Goal: Complete application form: Complete application form

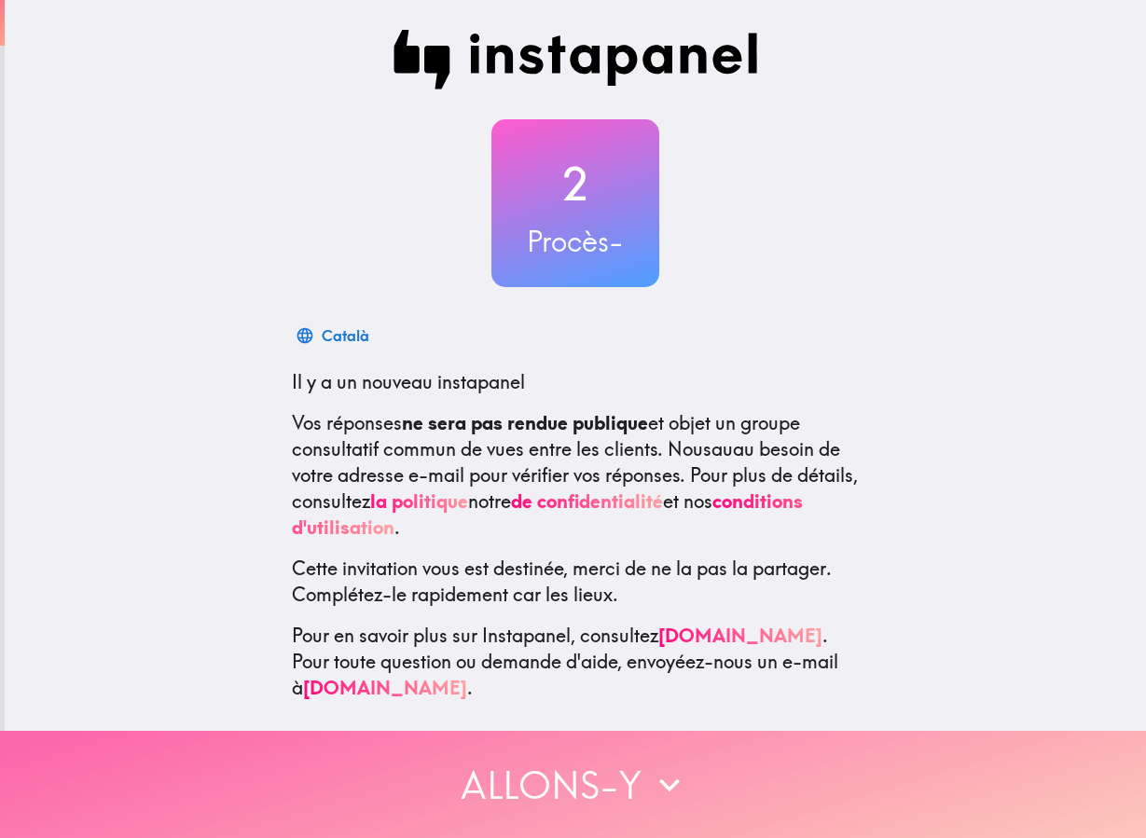
click at [621, 759] on button "Allons-y" at bounding box center [573, 784] width 1146 height 107
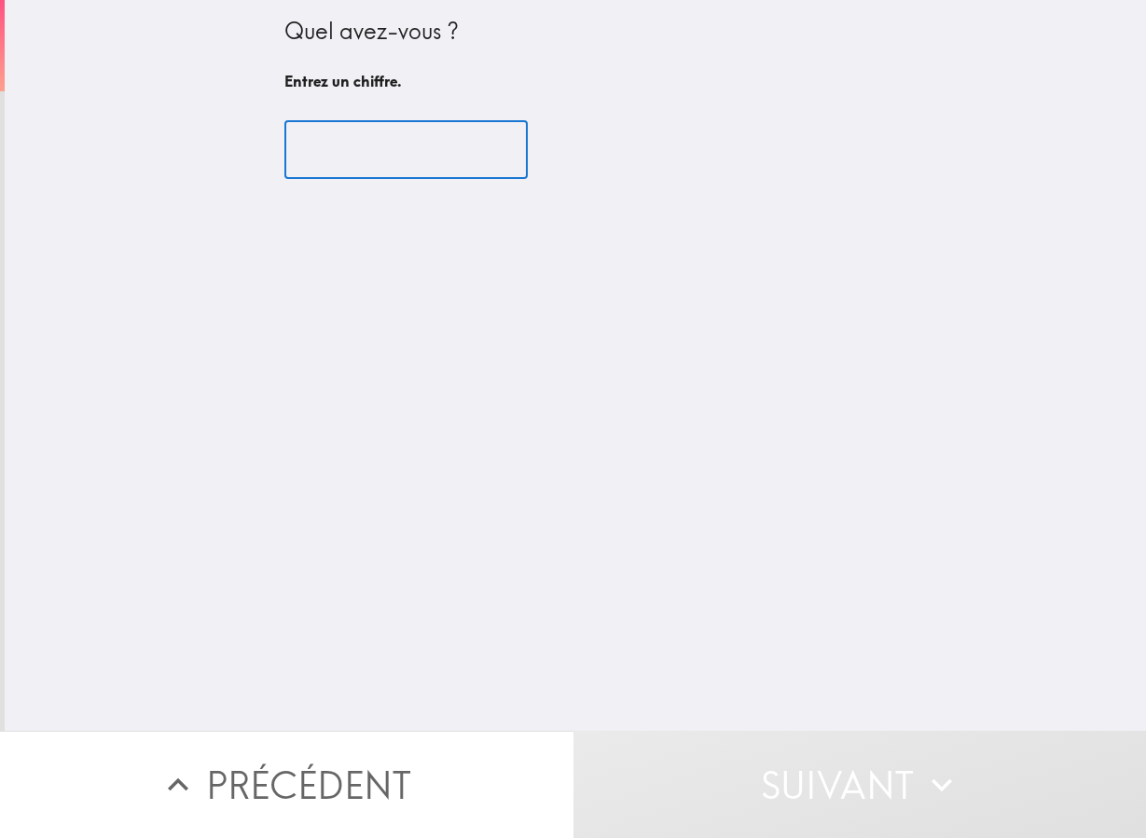
click at [428, 149] on input "number" at bounding box center [405, 150] width 243 height 58
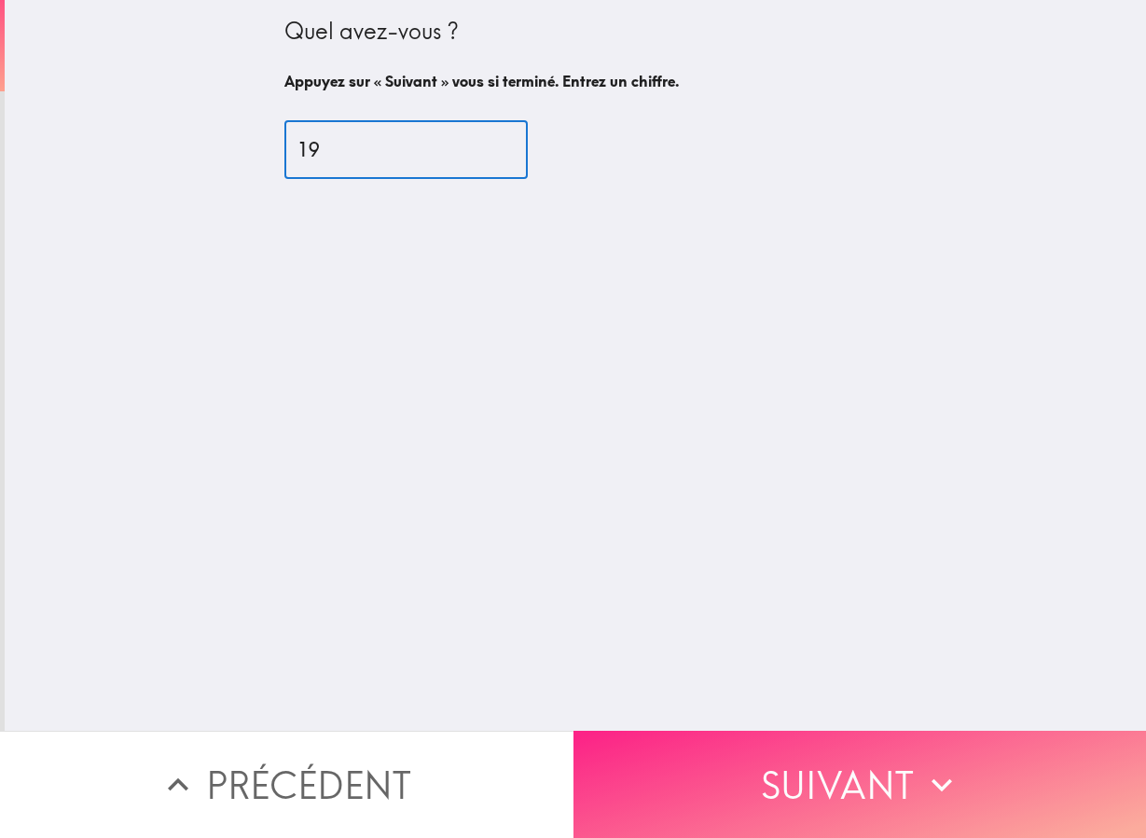
type input "19"
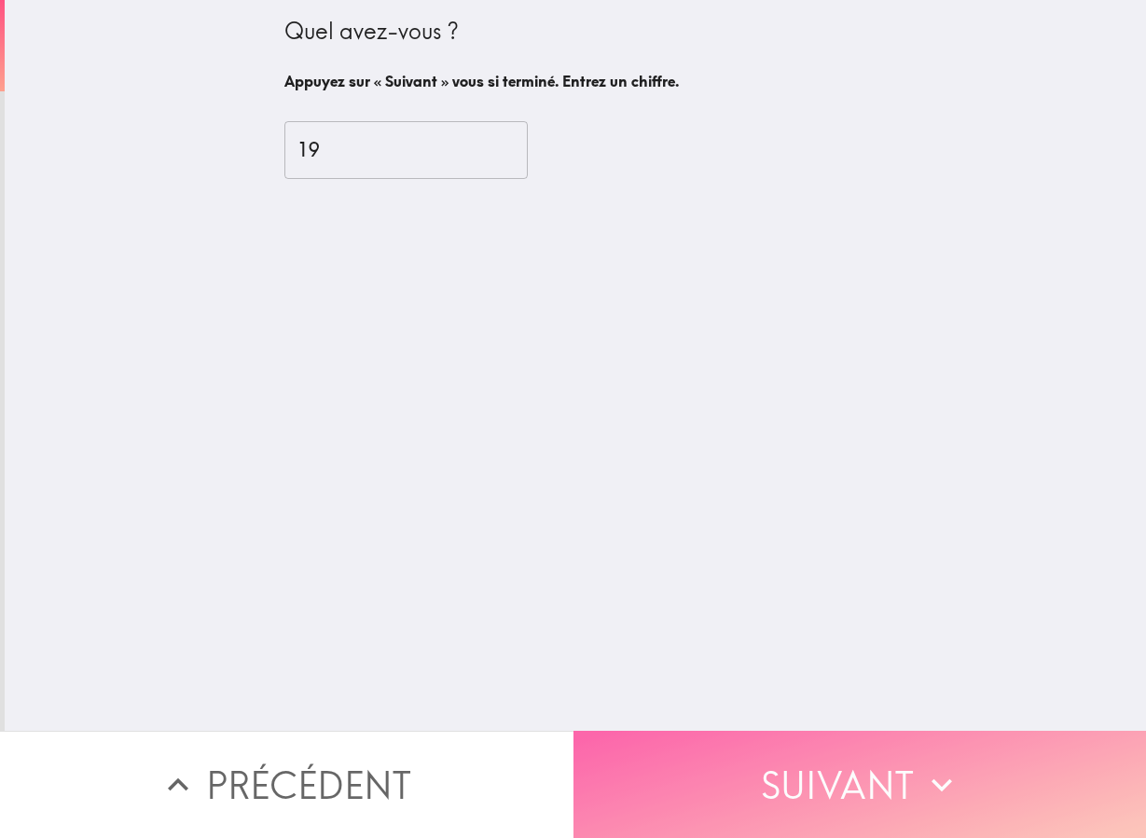
click at [735, 776] on button "Suivant" at bounding box center [859, 784] width 573 height 107
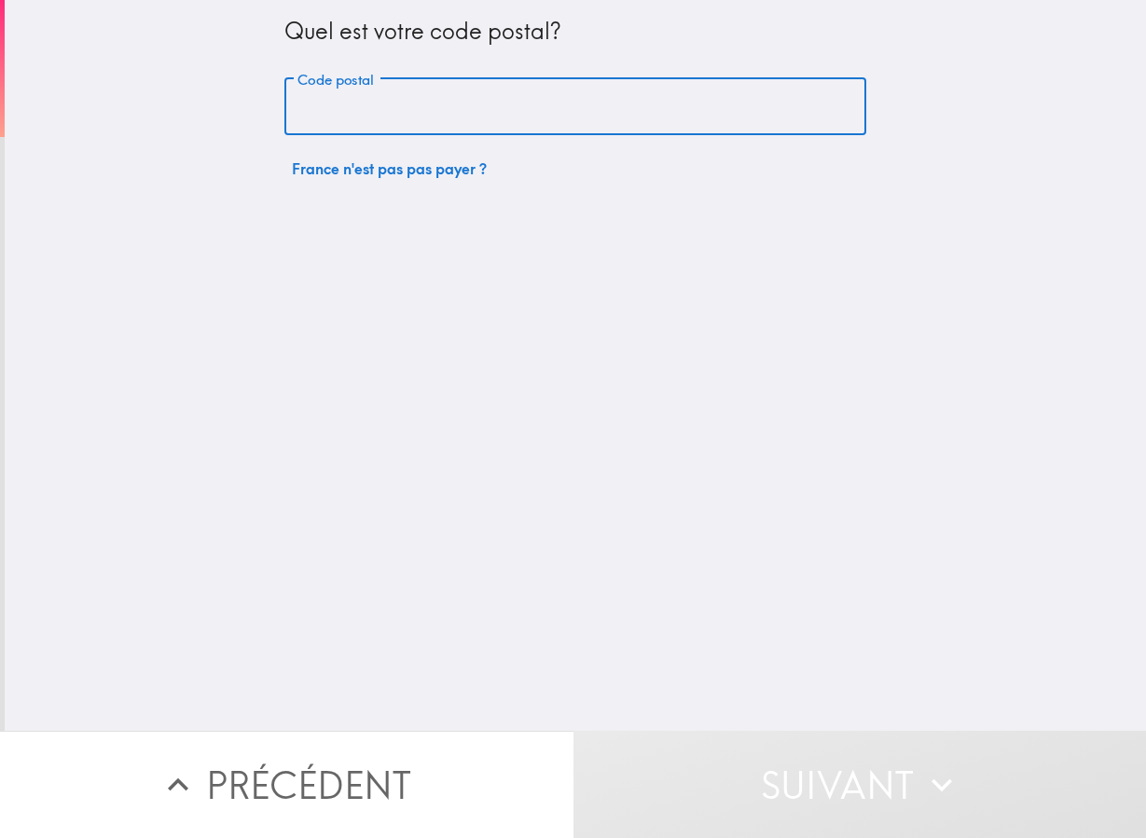
click at [670, 102] on input "Code postal" at bounding box center [575, 107] width 582 height 58
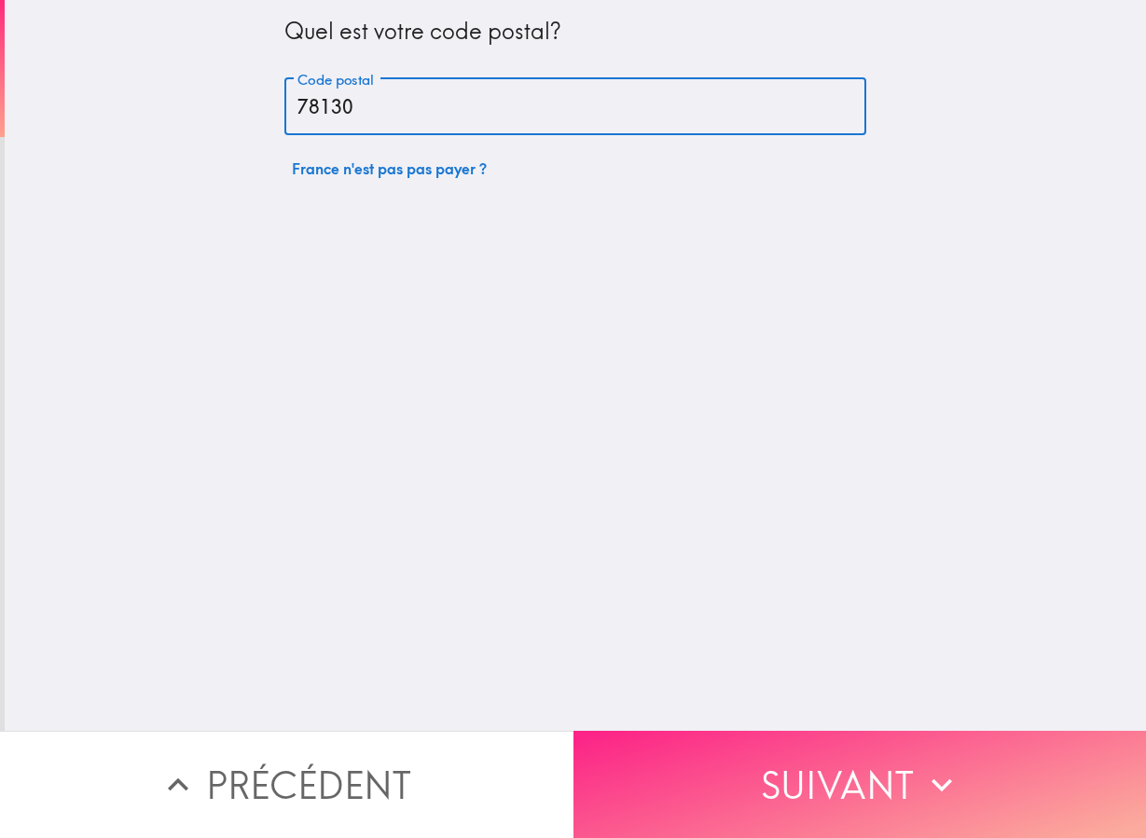
type input "78130"
click at [881, 757] on button "Suivant" at bounding box center [859, 784] width 573 height 107
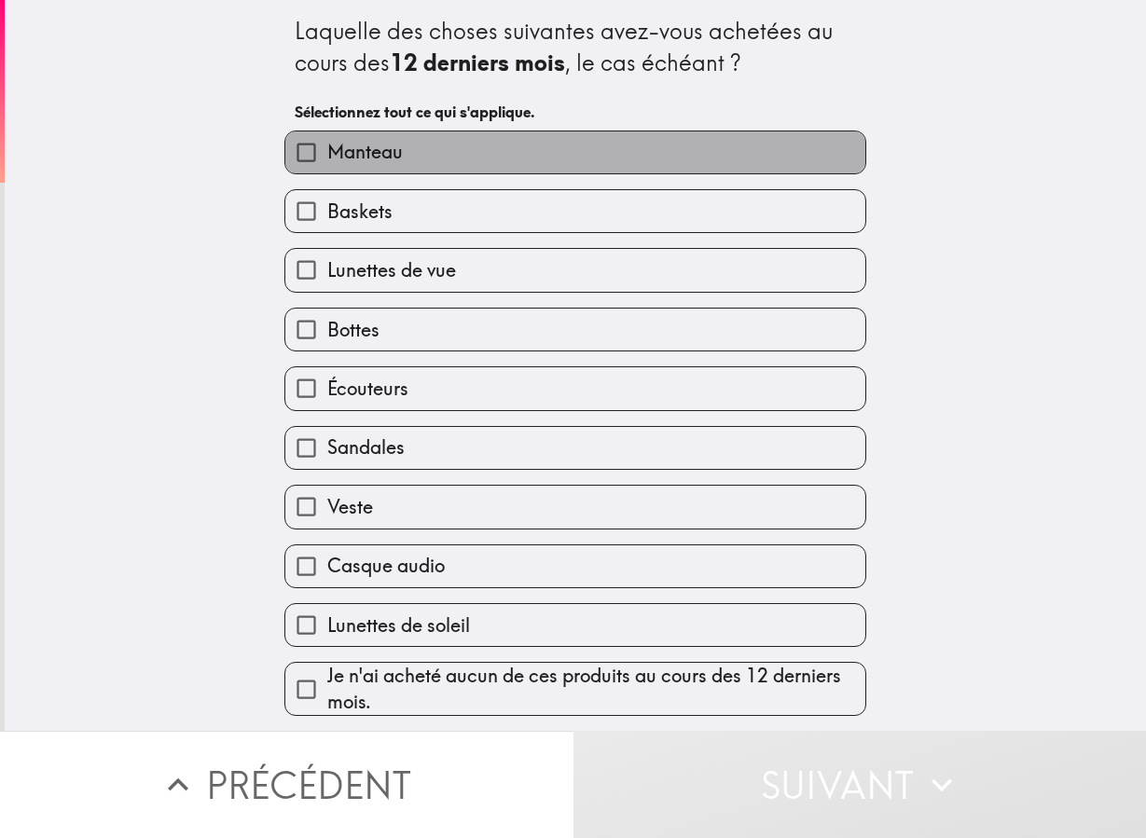
click at [416, 161] on label "Manteau" at bounding box center [575, 152] width 580 height 42
click at [327, 161] on input "Manteau" at bounding box center [306, 152] width 42 height 42
checkbox input "true"
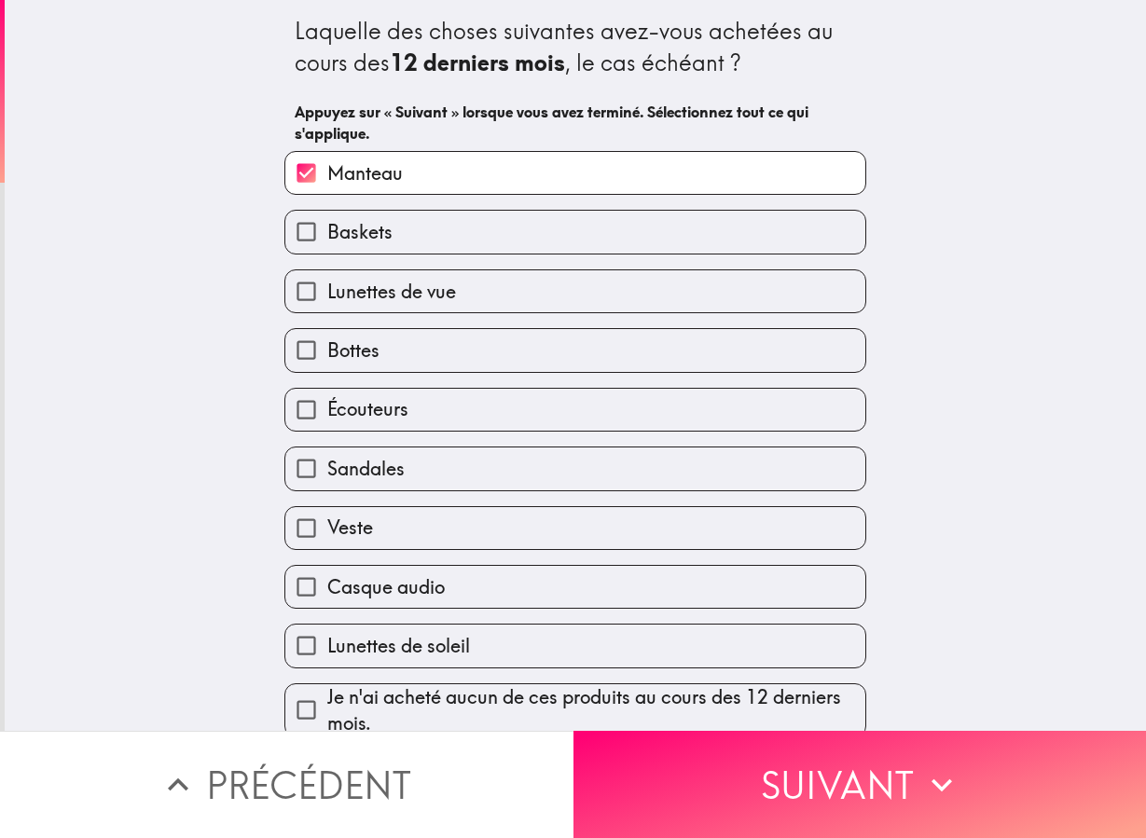
click at [376, 232] on span "Baskets" at bounding box center [359, 232] width 65 height 26
click at [327, 232] on input "Baskets" at bounding box center [306, 232] width 42 height 42
checkbox input "true"
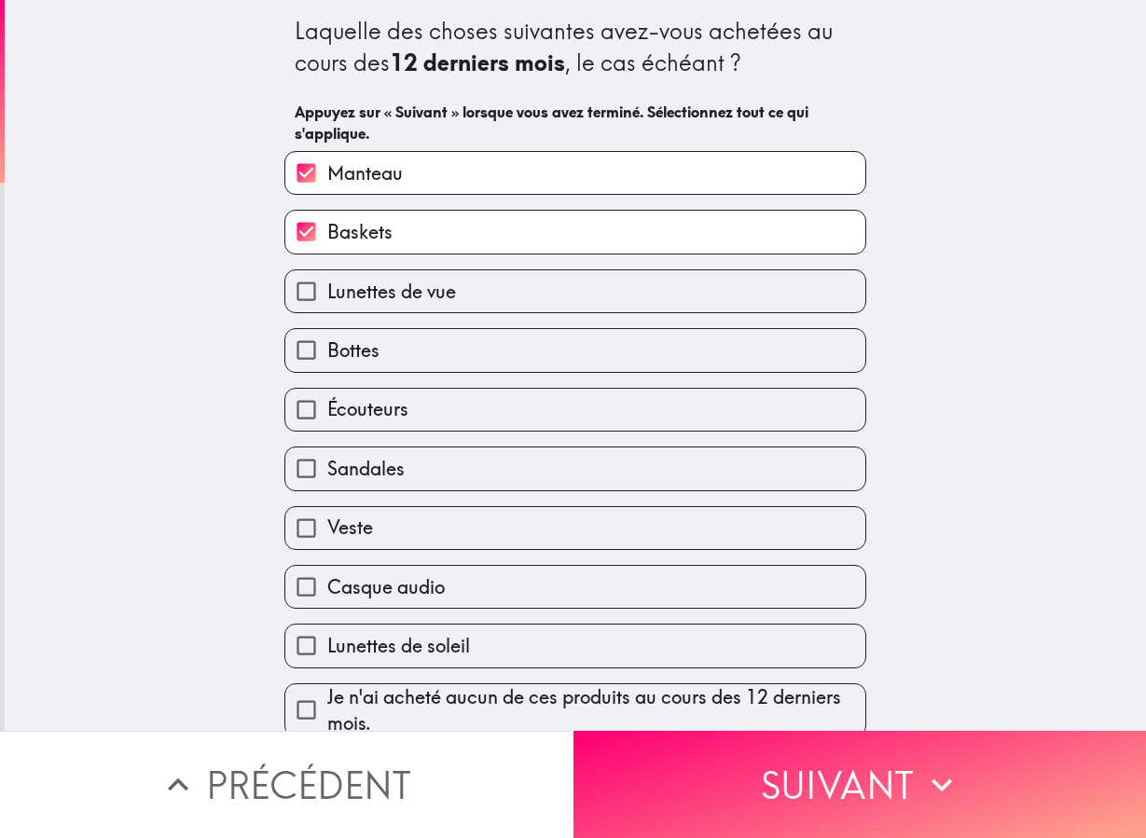
click at [435, 590] on label "Casque audio" at bounding box center [575, 587] width 580 height 42
click at [327, 590] on input "Casque audio" at bounding box center [306, 587] width 42 height 42
checkbox input "true"
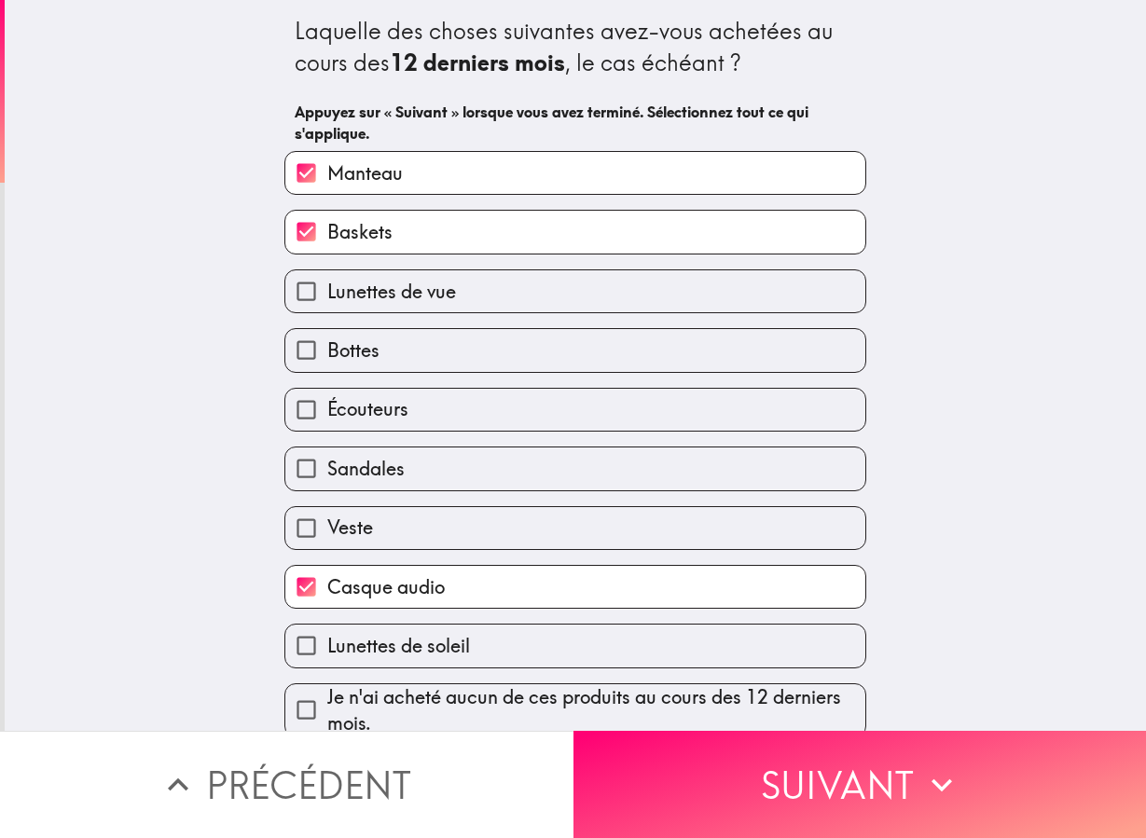
scroll to position [22, 0]
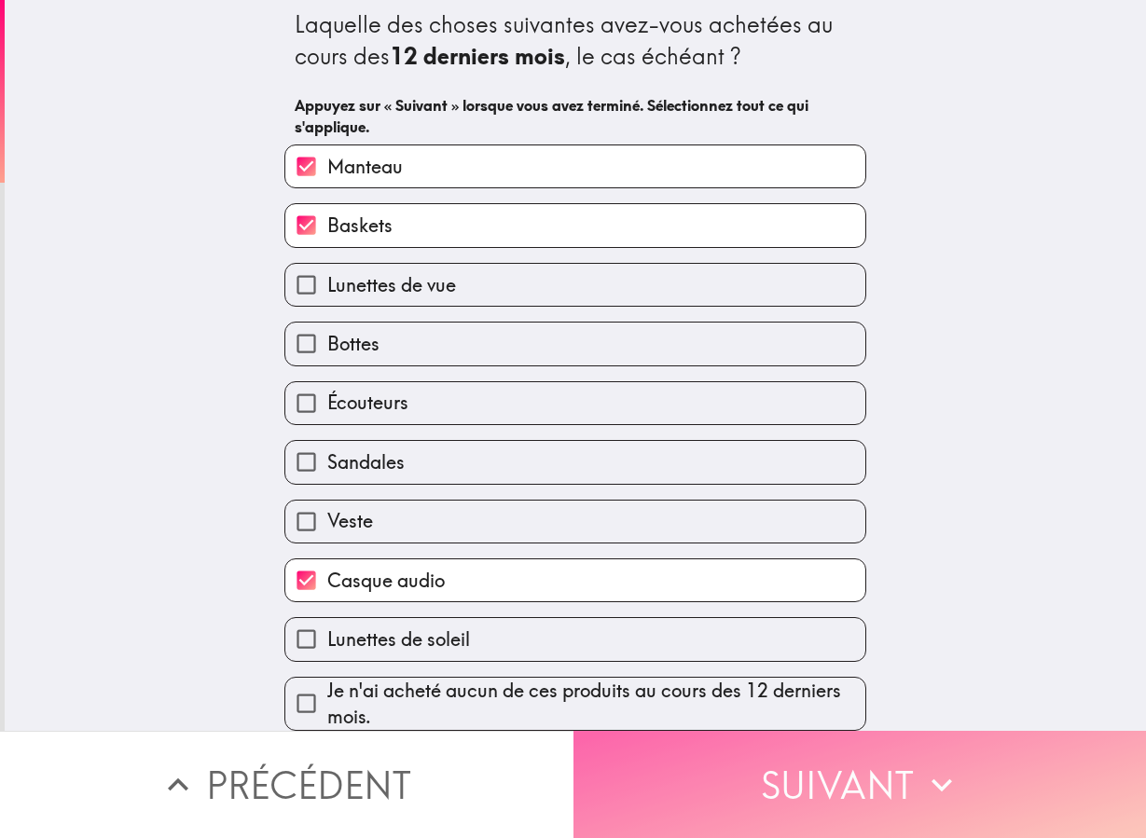
click at [664, 794] on button "Suivant" at bounding box center [859, 784] width 573 height 107
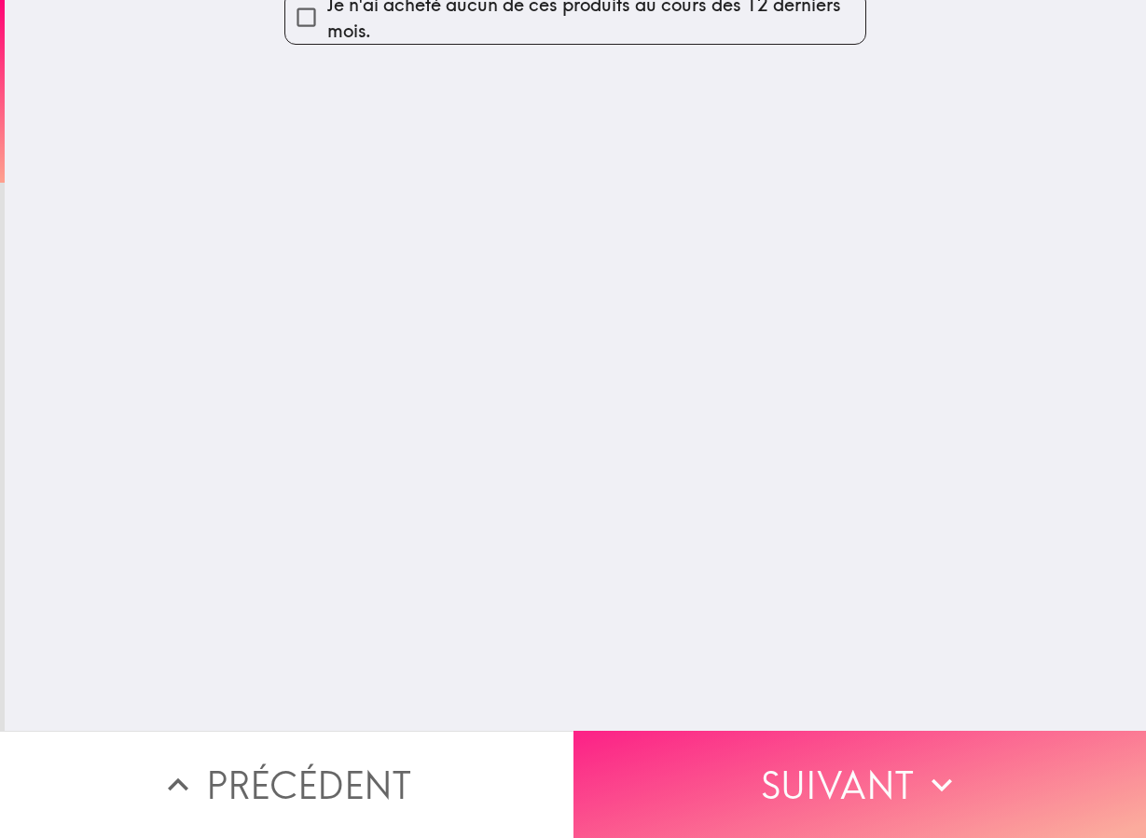
scroll to position [0, 0]
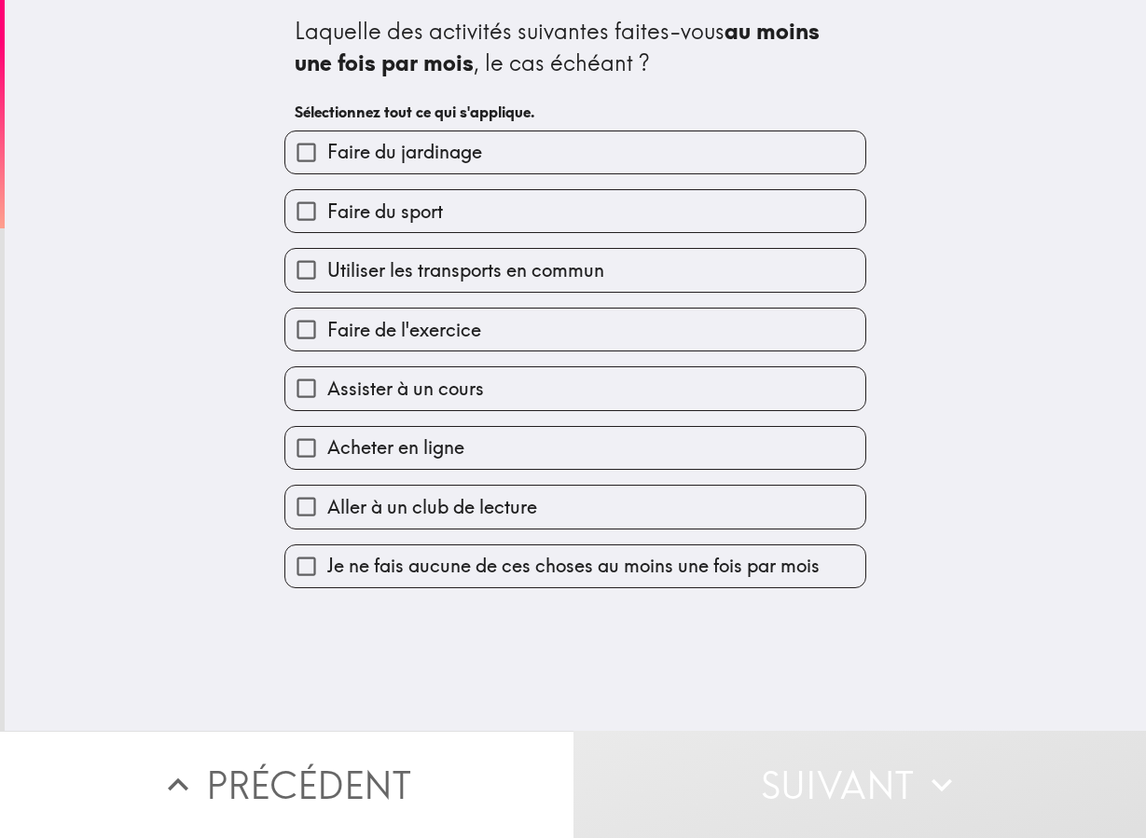
click at [471, 196] on label "Faire du sport" at bounding box center [575, 211] width 580 height 42
click at [327, 196] on input "Faire du sport" at bounding box center [306, 211] width 42 height 42
checkbox input "true"
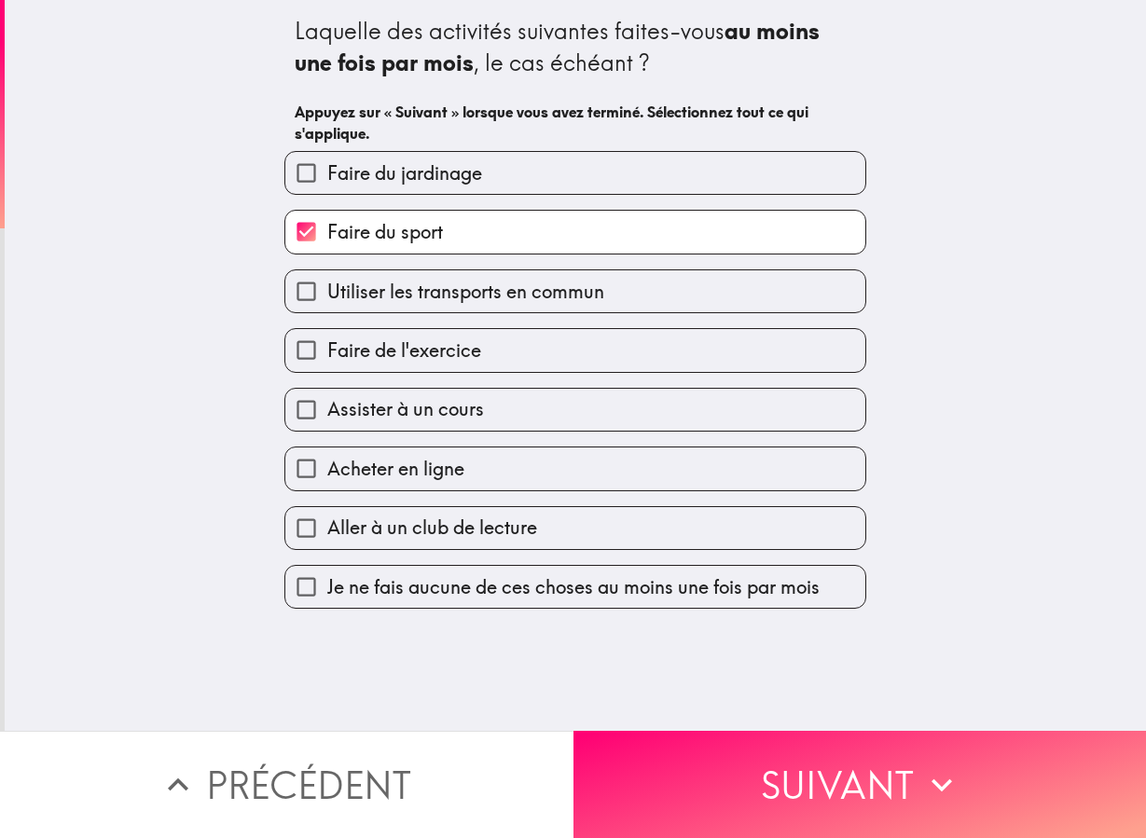
click at [527, 369] on label "Faire de l'exercice" at bounding box center [575, 350] width 580 height 42
click at [327, 369] on input "Faire de l'exercice" at bounding box center [306, 350] width 42 height 42
checkbox input "true"
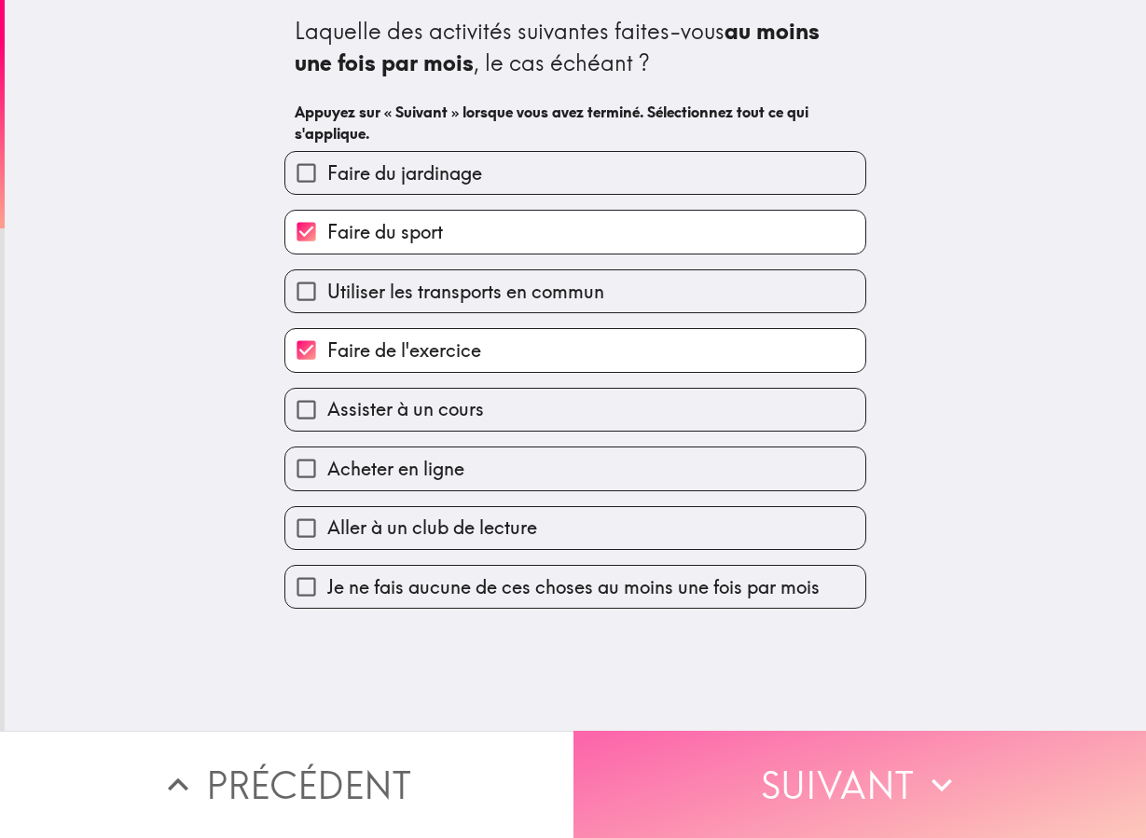
click at [760, 800] on button "Suivant" at bounding box center [859, 784] width 573 height 107
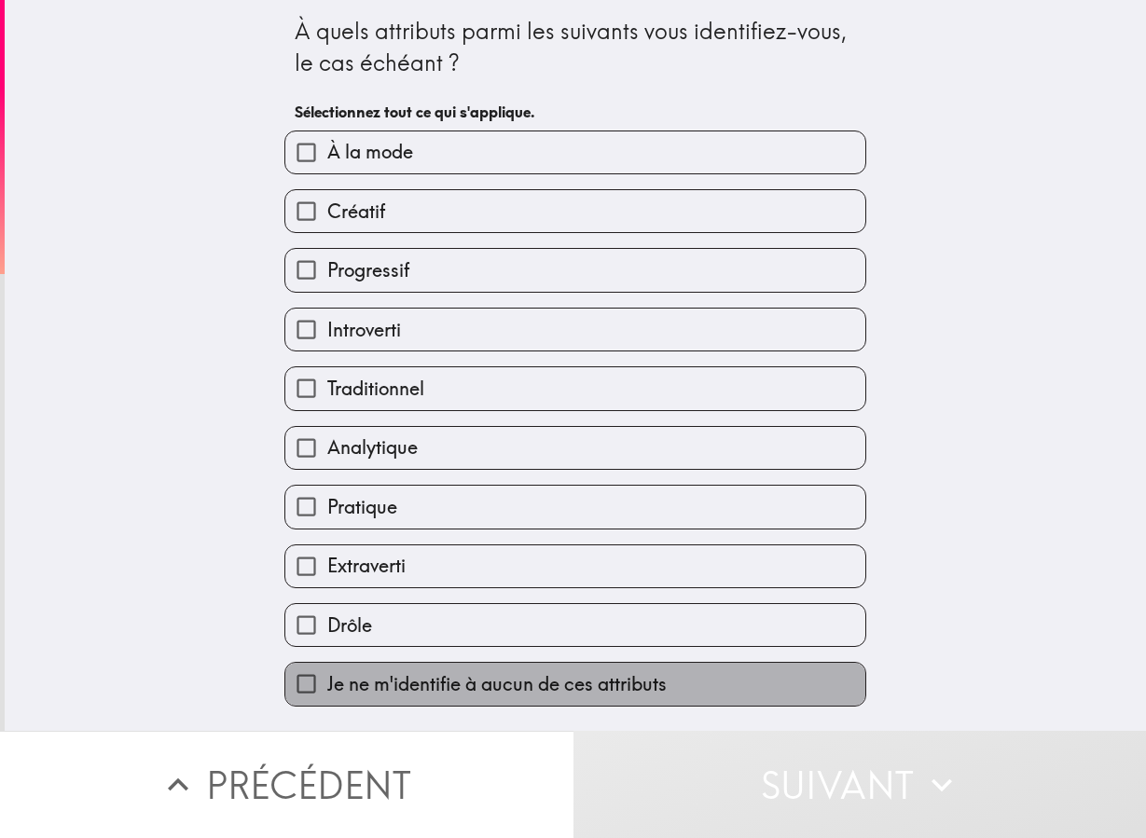
click at [680, 673] on label "Je ne m'identifie à aucun de ces attributs" at bounding box center [575, 684] width 580 height 42
click at [327, 673] on input "Je ne m'identifie à aucun de ces attributs" at bounding box center [306, 684] width 42 height 42
checkbox input "true"
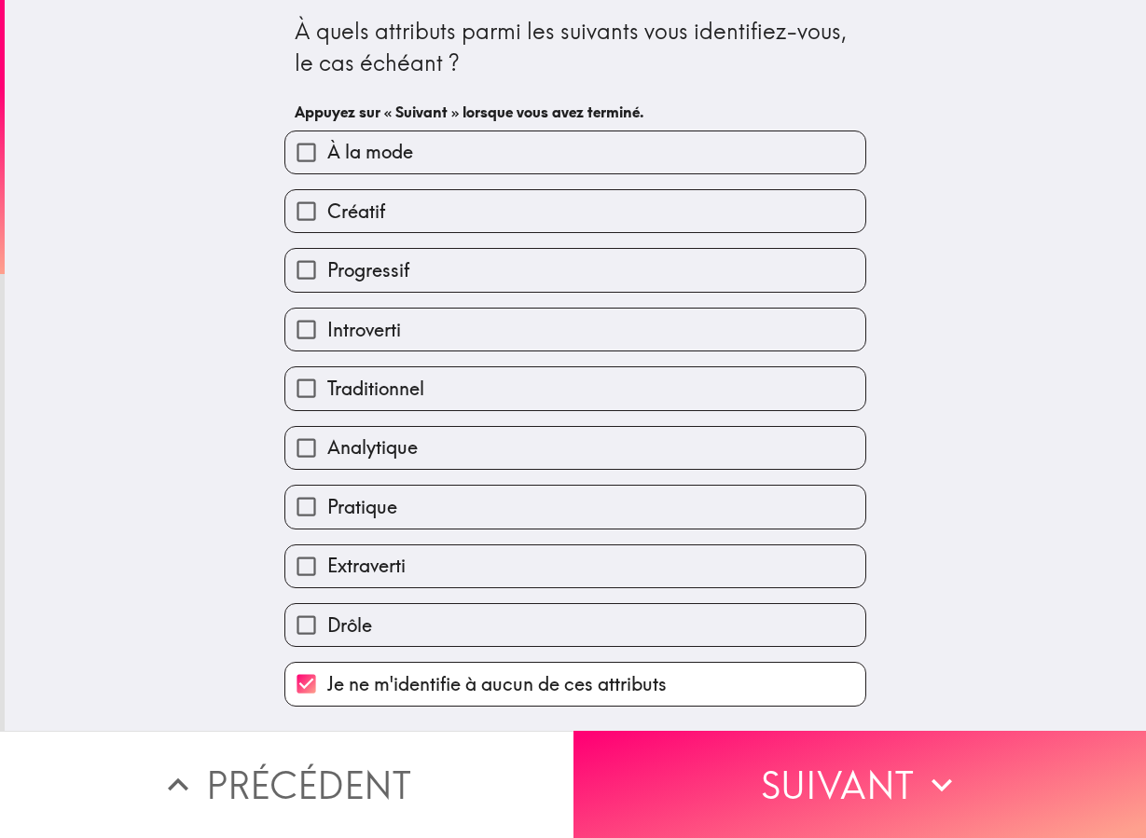
click at [558, 383] on label "Traditionnel" at bounding box center [575, 388] width 580 height 42
click at [327, 383] on input "Traditionnel" at bounding box center [306, 388] width 42 height 42
checkbox input "true"
checkbox input "false"
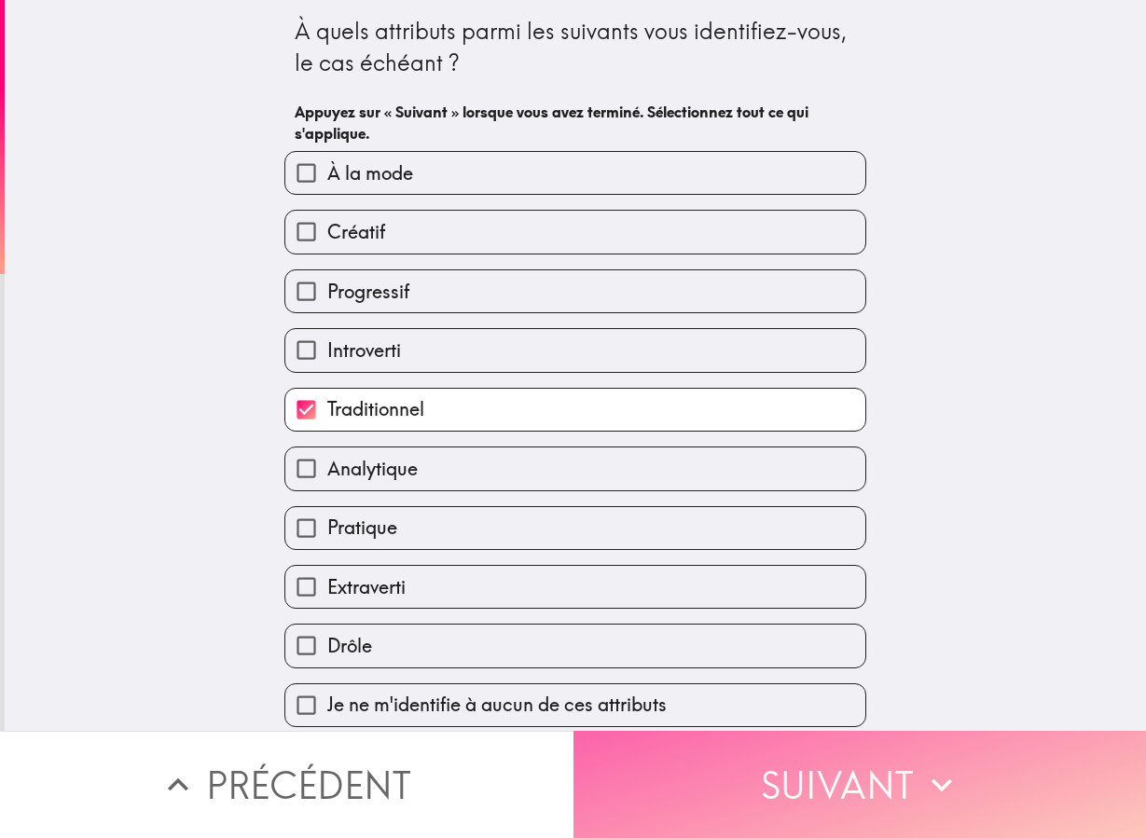
click at [684, 732] on button "Suivant" at bounding box center [859, 784] width 573 height 107
